Goal: Task Accomplishment & Management: Use online tool/utility

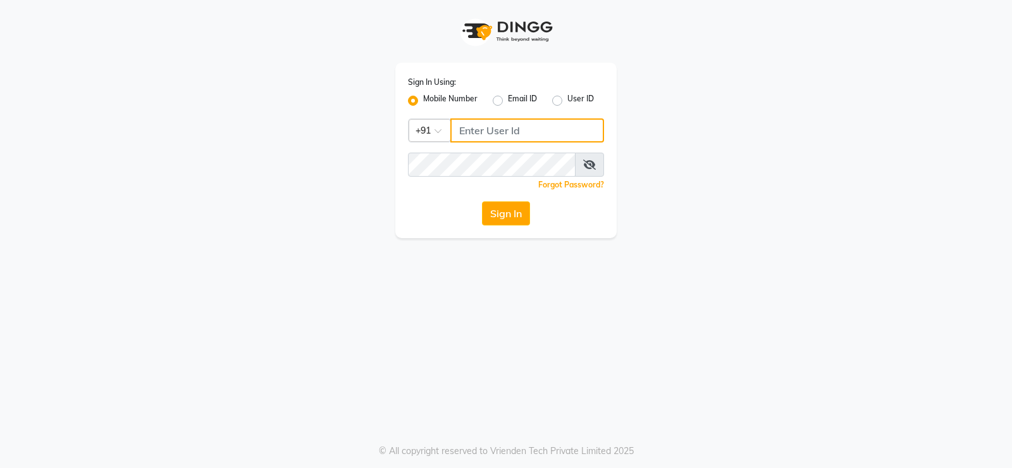
click at [508, 124] on input "Username" at bounding box center [527, 130] width 154 height 24
type input "9866118271"
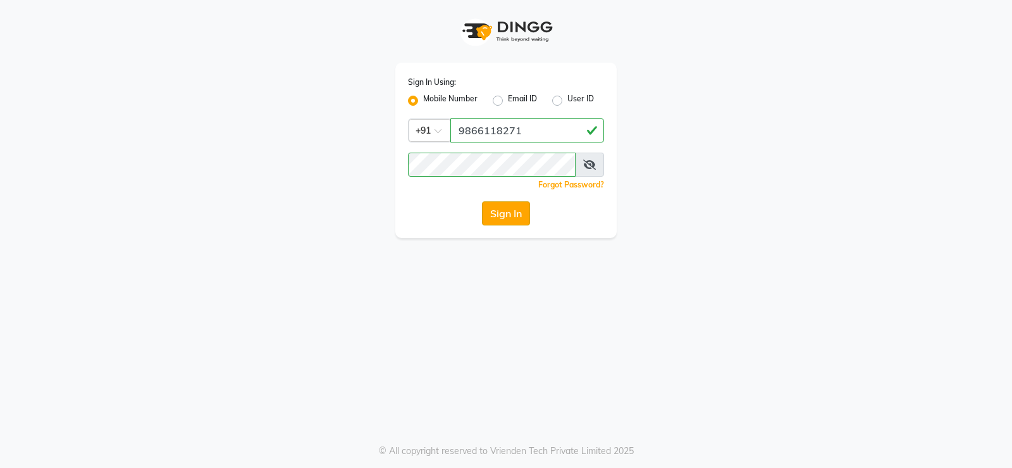
click at [491, 208] on button "Sign In" at bounding box center [506, 213] width 48 height 24
